Goal: Check status: Check status

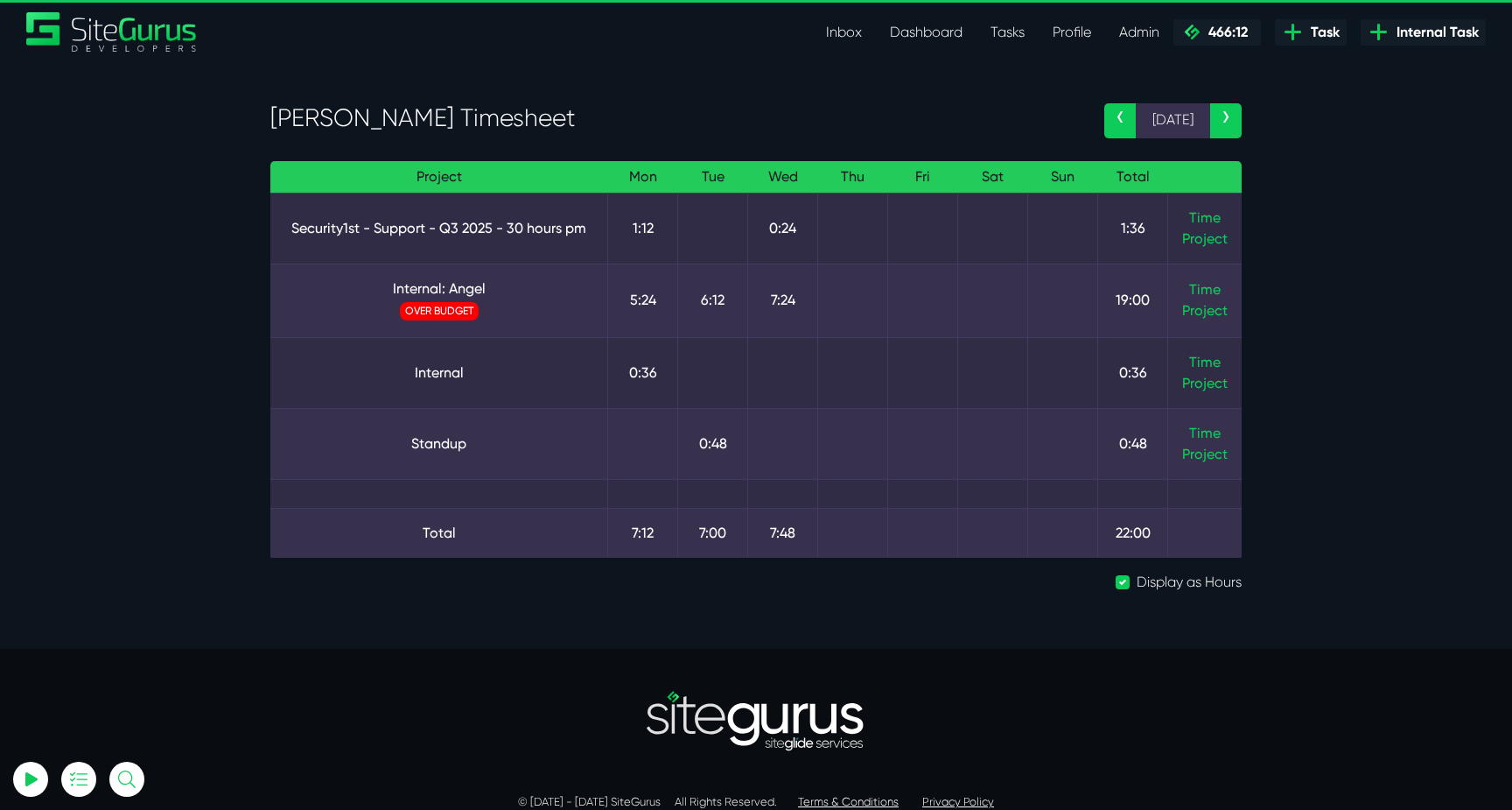
click at [1353, 352] on section "Angel Dagondon's Timesheet ‹ 15 Sep › Project Mon Tue Wed Thu Fri Sat Sun Total…" at bounding box center [756, 354] width 1512 height 587
click at [1207, 292] on link "Time" at bounding box center [1204, 289] width 31 height 16
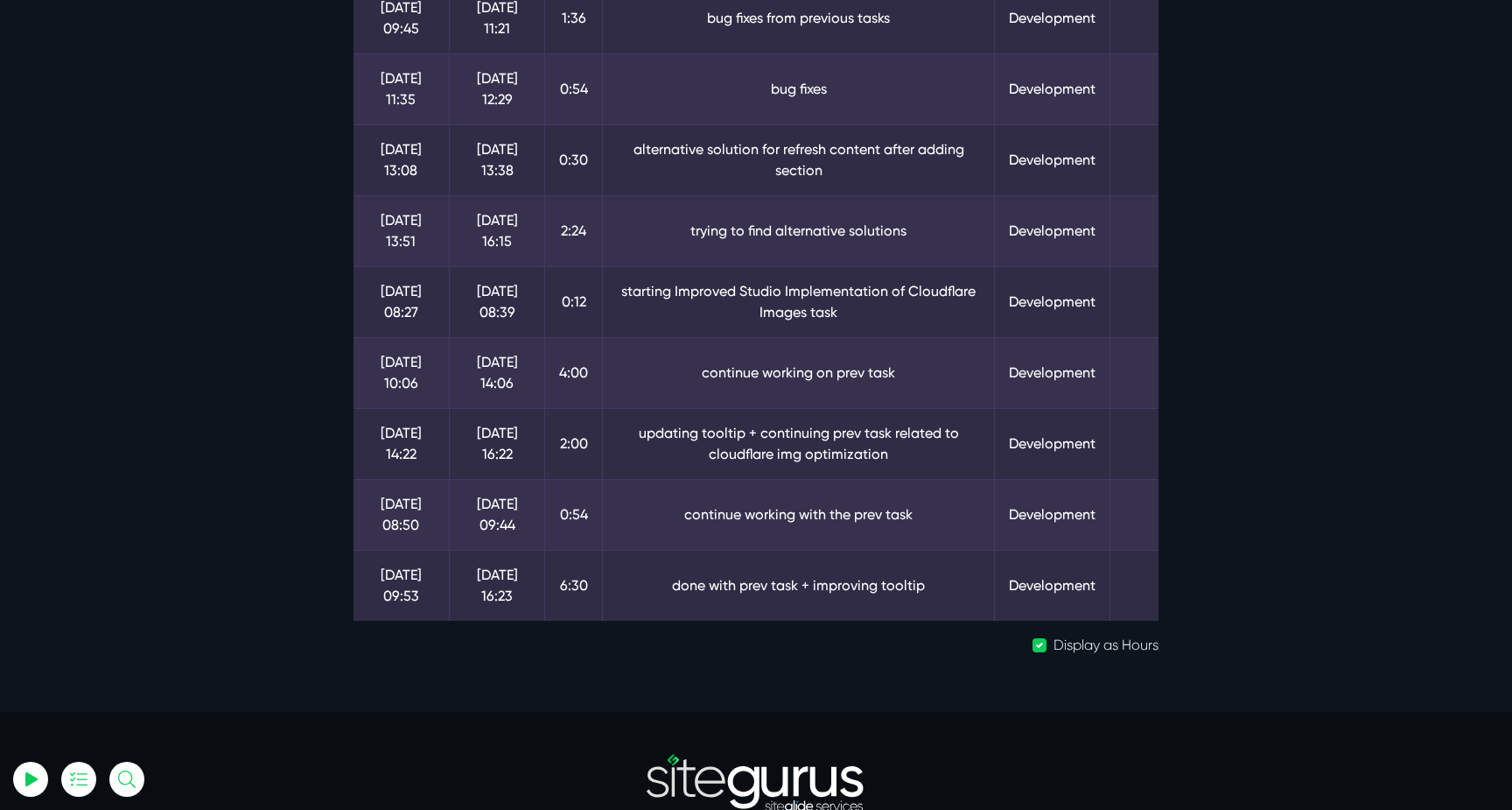
scroll to position [283, 0]
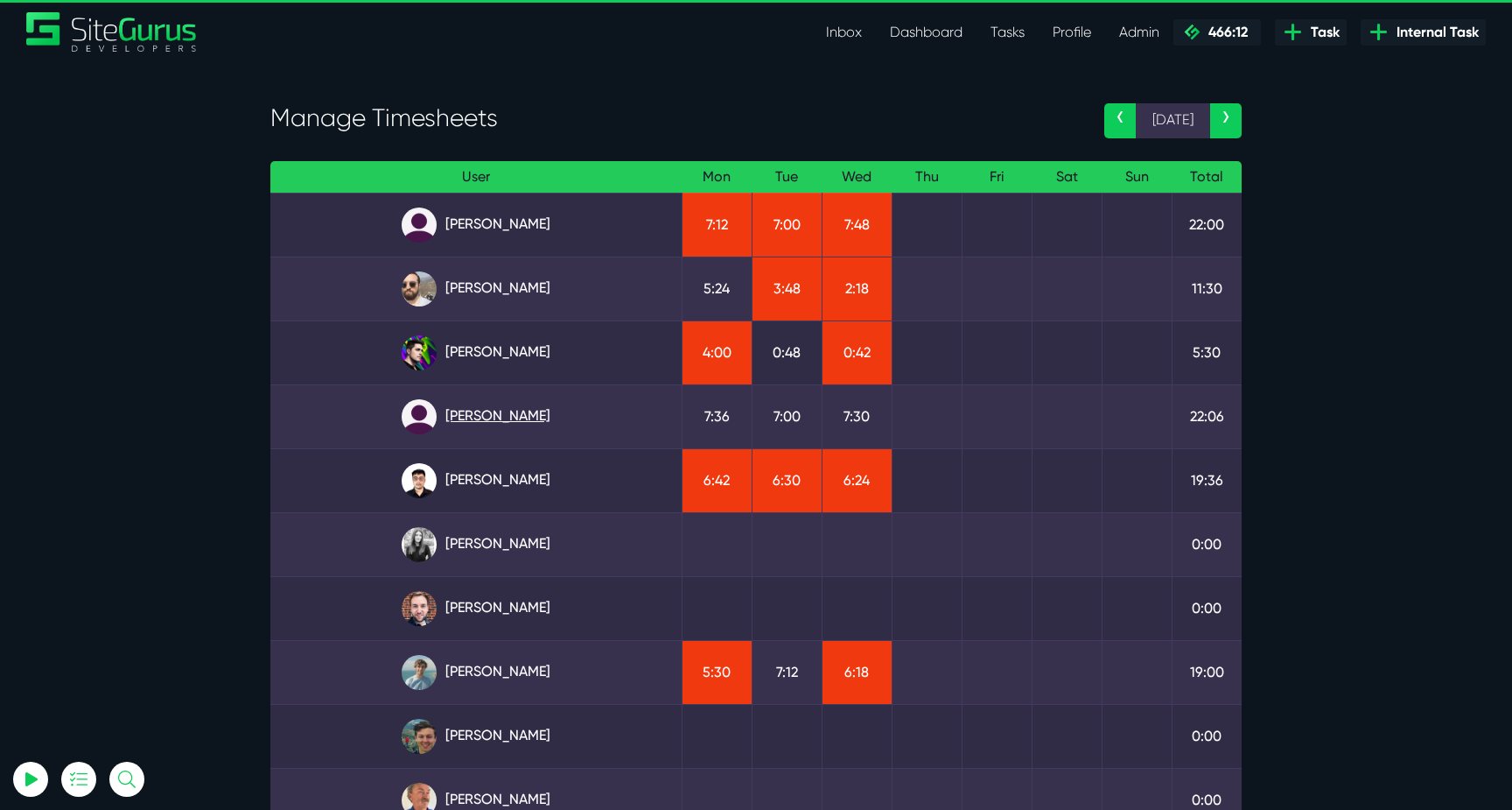
click at [547, 415] on link "Julianne Estras" at bounding box center [475, 416] width 383 height 35
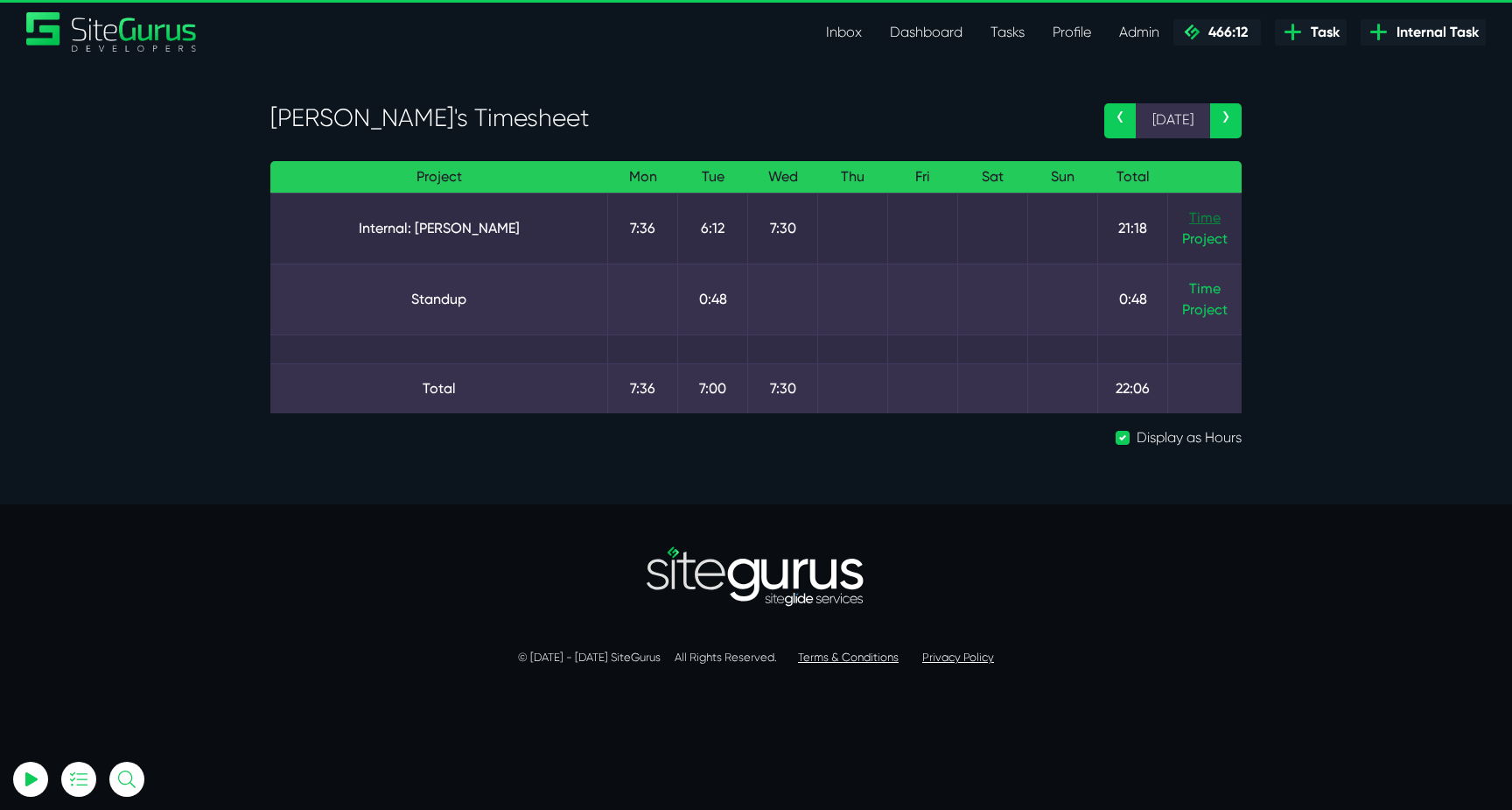
click at [1197, 222] on link "Time" at bounding box center [1204, 217] width 31 height 16
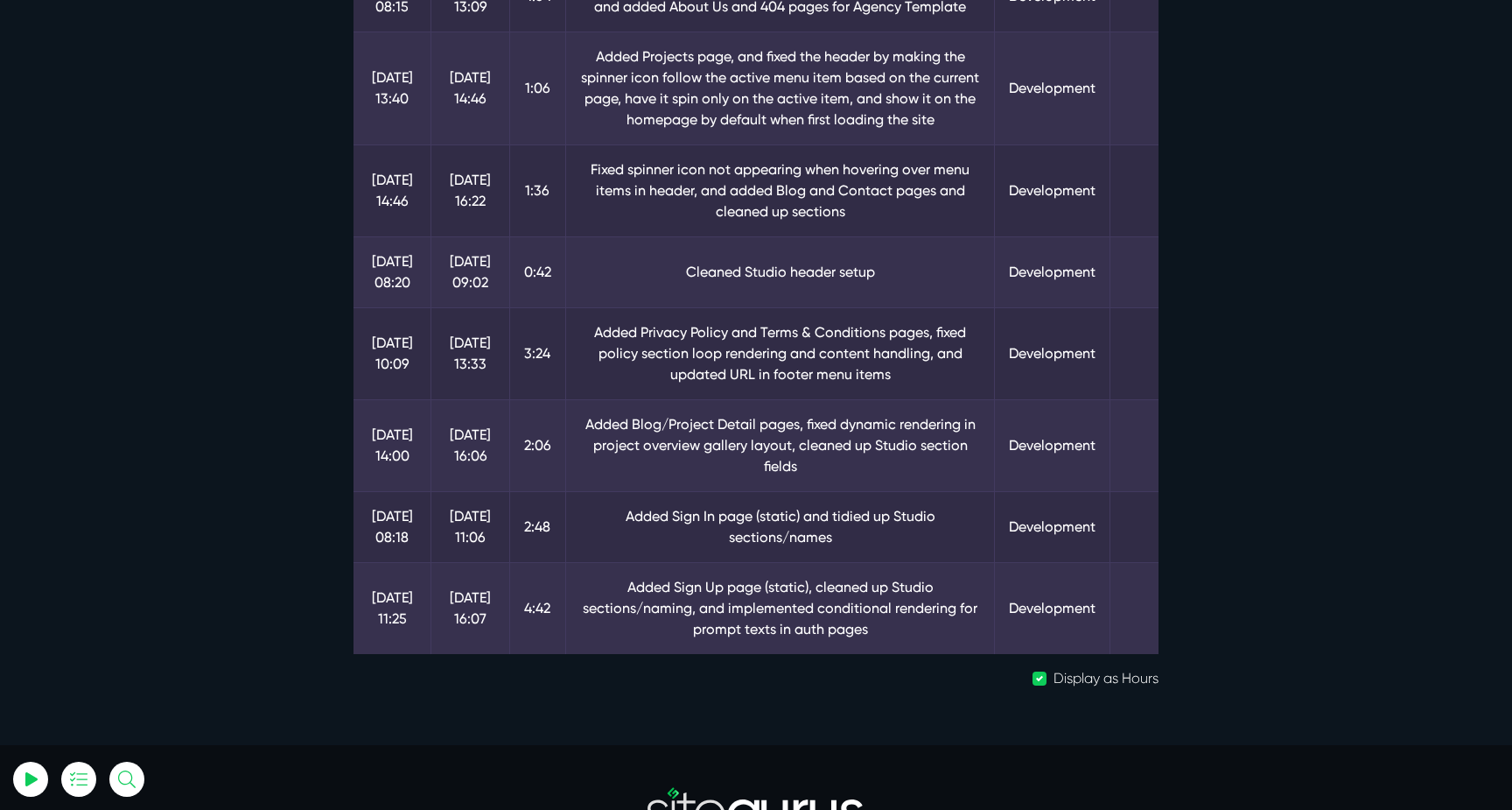
scroll to position [357, 0]
